Goal: Find specific page/section

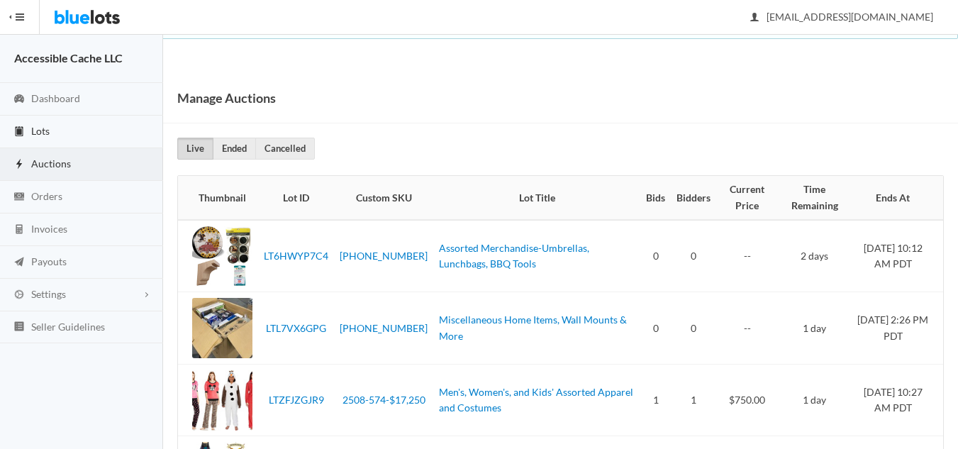
click at [33, 128] on span "Lots" at bounding box center [40, 131] width 18 height 12
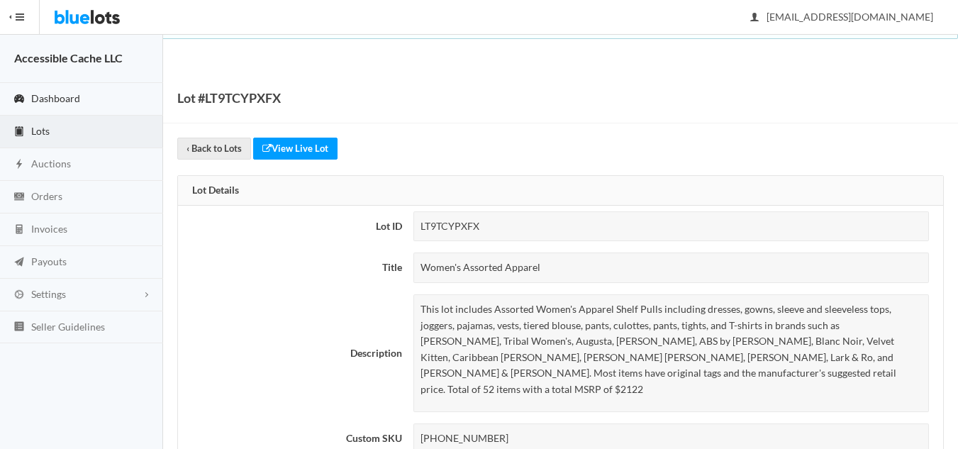
click at [64, 97] on span "Dashboard" at bounding box center [55, 98] width 49 height 12
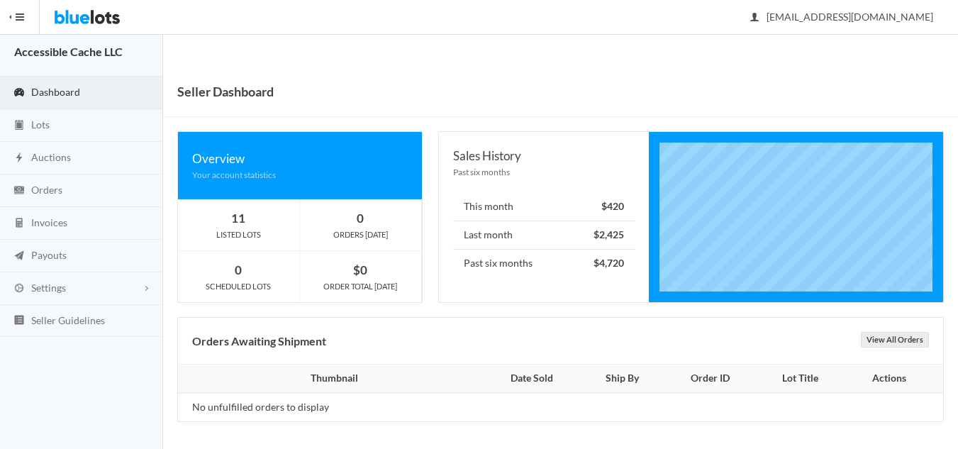
scroll to position [8, 0]
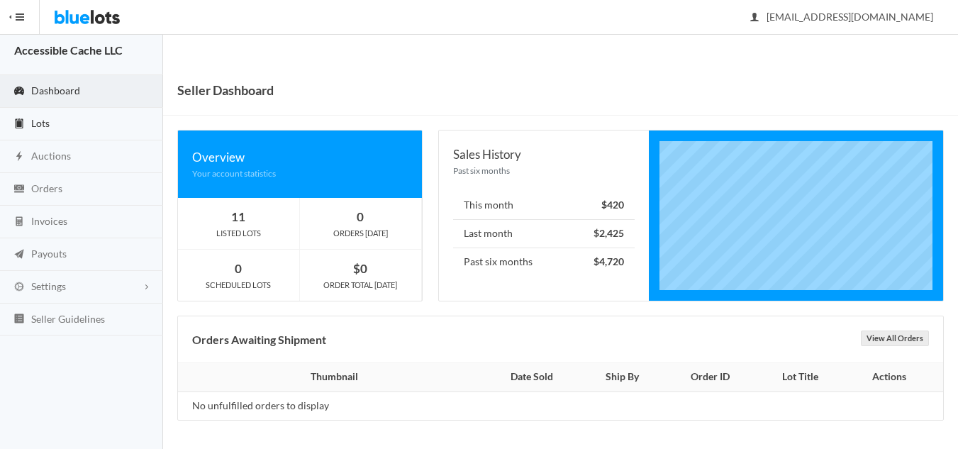
click at [46, 120] on span "Lots" at bounding box center [40, 123] width 18 height 12
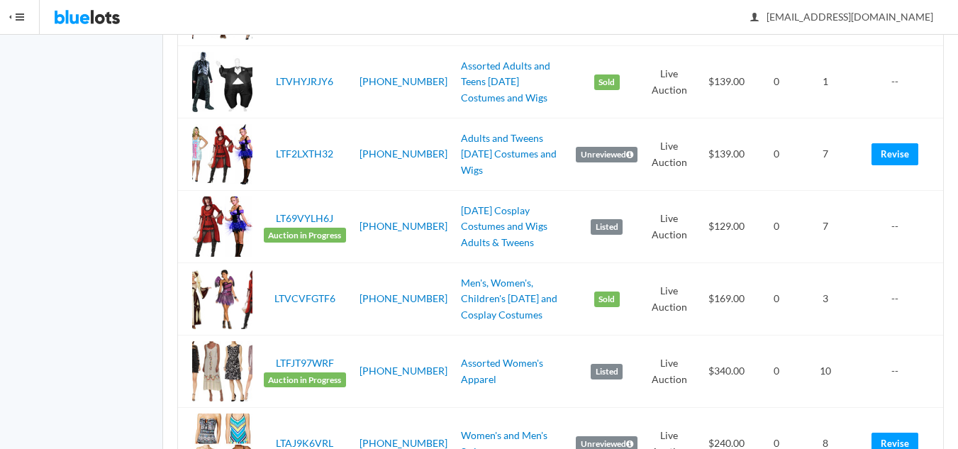
scroll to position [780, 0]
